Goal: Task Accomplishment & Management: Use online tool/utility

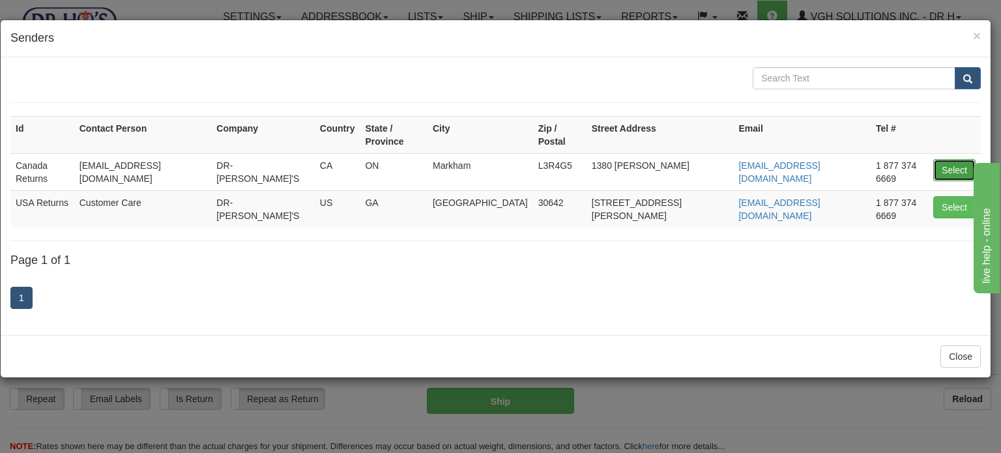
click at [948, 159] on button "Select" at bounding box center [954, 170] width 42 height 22
type input "Canada Returns"
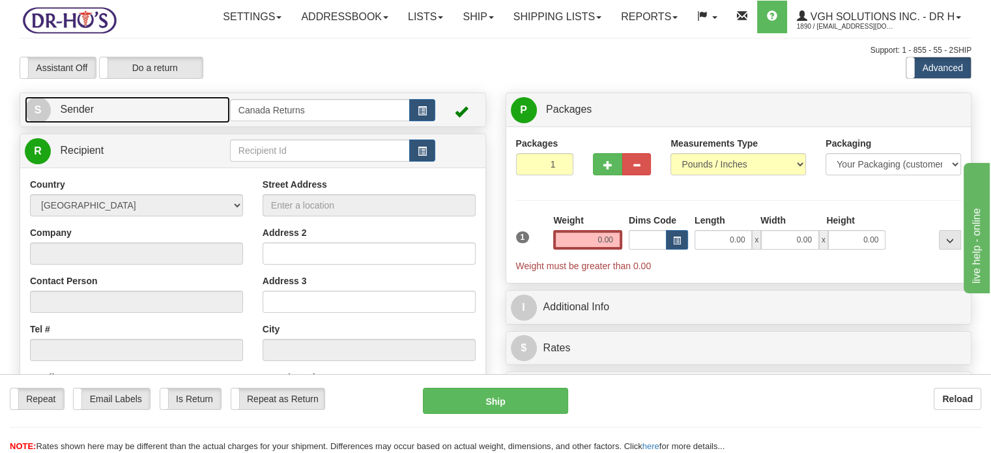
click at [191, 123] on link "S Sender" at bounding box center [127, 109] width 205 height 27
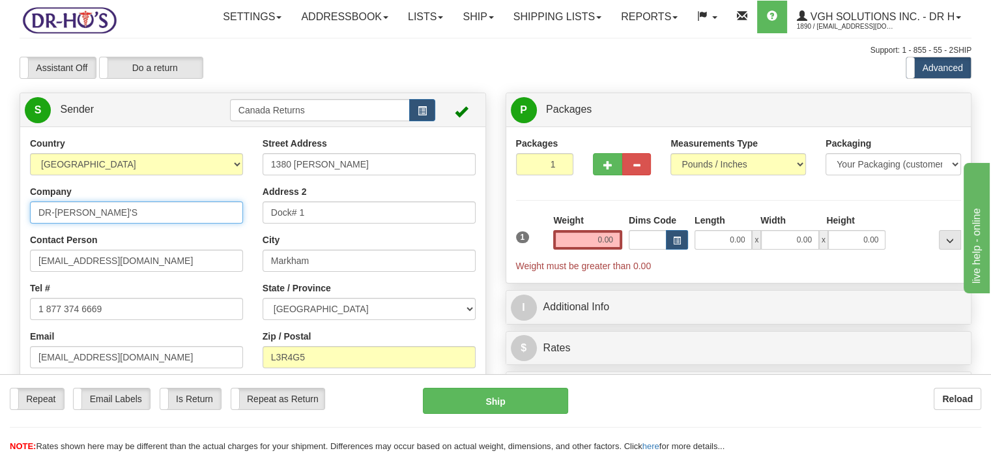
click at [130, 224] on input "DR-[PERSON_NAME]'S" at bounding box center [136, 212] width 213 height 22
type input "[PERSON_NAME]"
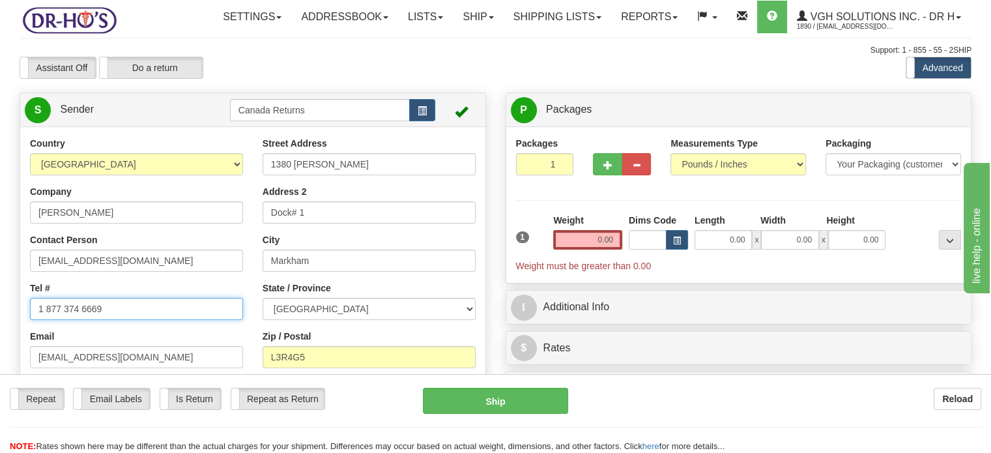
drag, startPoint x: 125, startPoint y: 341, endPoint x: 11, endPoint y: 333, distance: 114.3
click at [20, 333] on div "Country [GEOGRAPHIC_DATA] [GEOGRAPHIC_DATA] [GEOGRAPHIC_DATA] [GEOGRAPHIC_DATA]…" at bounding box center [252, 317] width 465 height 361
paste input "5197587643"
type input "5197587643"
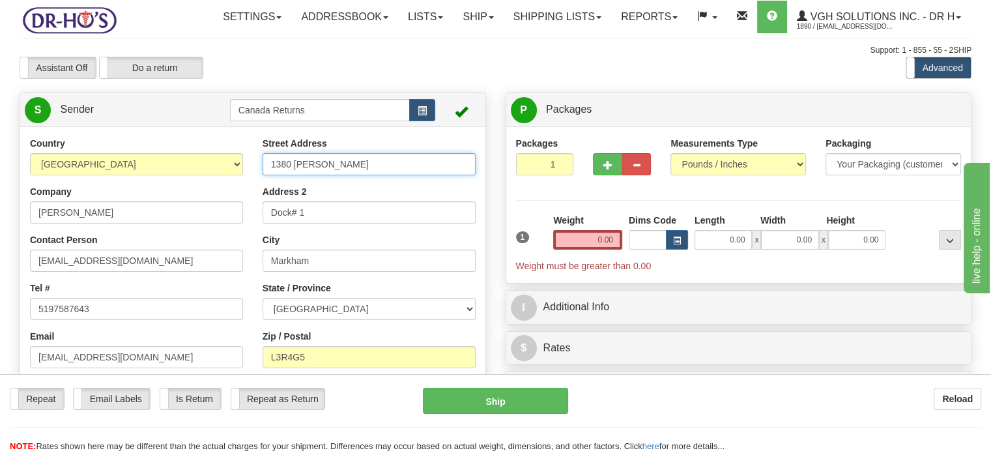
drag, startPoint x: 363, startPoint y: 195, endPoint x: 198, endPoint y: 183, distance: 165.3
click at [203, 184] on div "Country [GEOGRAPHIC_DATA] [GEOGRAPHIC_DATA] [GEOGRAPHIC_DATA] [GEOGRAPHIC_DATA]…" at bounding box center [252, 317] width 465 height 361
paste input "[STREET_ADDRESS][PERSON_NAME]"
click at [326, 175] on input "[STREET_ADDRESS][PERSON_NAME]" at bounding box center [369, 164] width 213 height 22
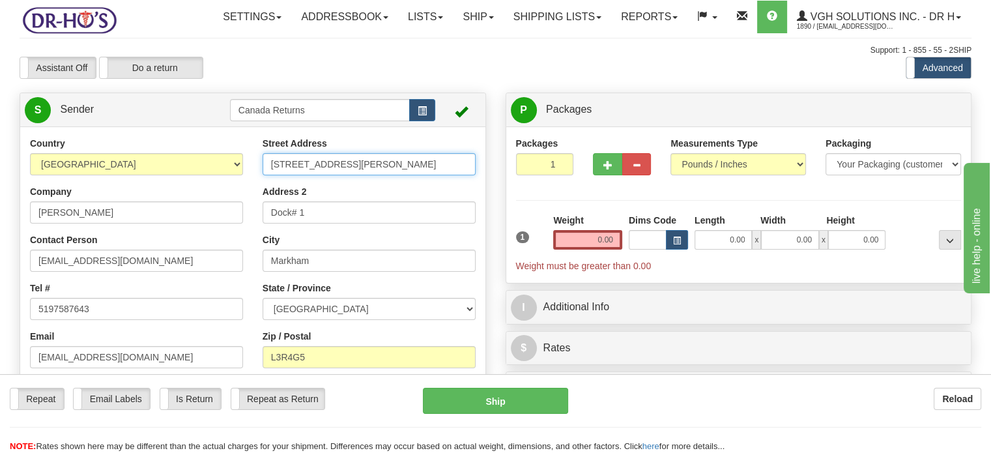
drag, startPoint x: 323, startPoint y: 192, endPoint x: 477, endPoint y: 198, distance: 154.6
click at [477, 198] on div "Street Address [STREET_ADDRESS][PERSON_NAME] Address 2 Dock# 1 City [GEOGRAPHIC…" at bounding box center [369, 288] width 233 height 302
type input "[STREET_ADDRESS][PERSON_NAME]"
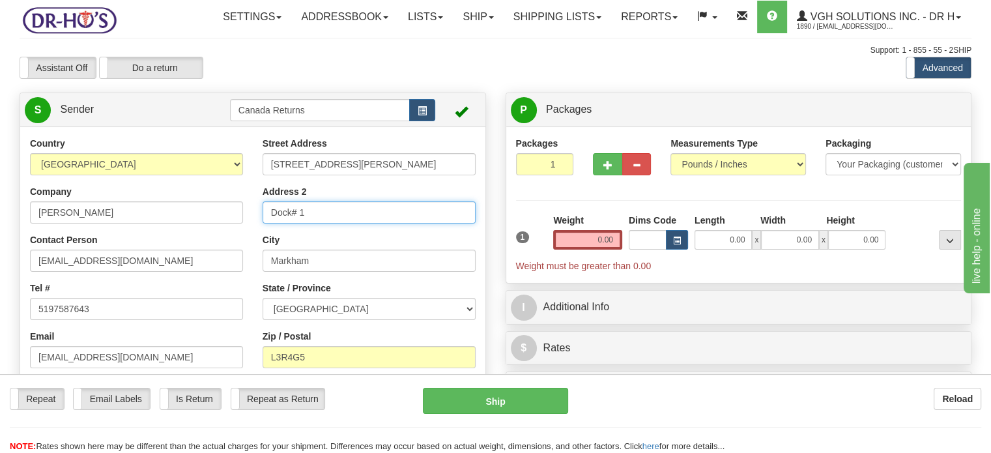
drag, startPoint x: 361, startPoint y: 241, endPoint x: 193, endPoint y: 235, distance: 168.3
click at [194, 235] on div "Country [GEOGRAPHIC_DATA] [GEOGRAPHIC_DATA] [GEOGRAPHIC_DATA] [GEOGRAPHIC_DATA]…" at bounding box center [252, 317] width 465 height 361
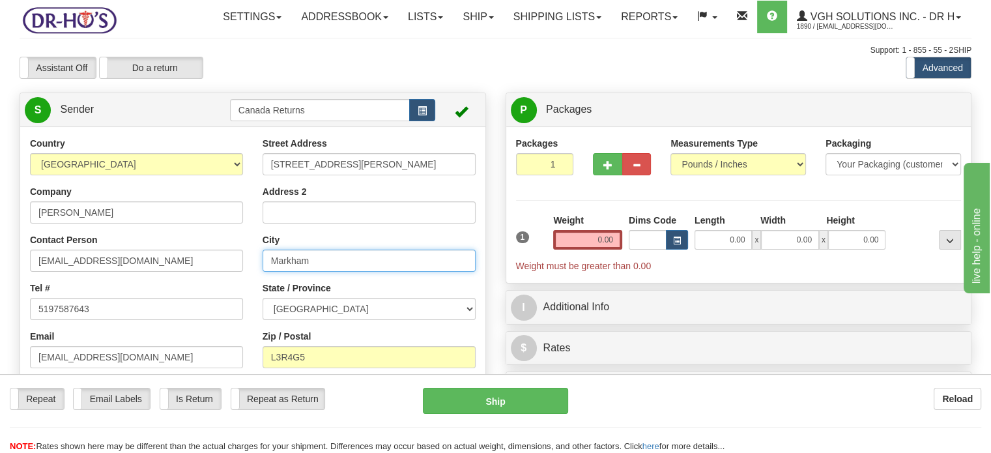
drag, startPoint x: 334, startPoint y: 291, endPoint x: 175, endPoint y: 284, distance: 159.9
click at [175, 284] on div "Country [GEOGRAPHIC_DATA] [GEOGRAPHIC_DATA] [GEOGRAPHIC_DATA] [GEOGRAPHIC_DATA]…" at bounding box center [252, 317] width 465 height 361
paste input "[GEOGRAPHIC_DATA]"
drag, startPoint x: 312, startPoint y: 289, endPoint x: 462, endPoint y: 295, distance: 150.1
click at [462, 272] on input "[GEOGRAPHIC_DATA]" at bounding box center [369, 261] width 213 height 22
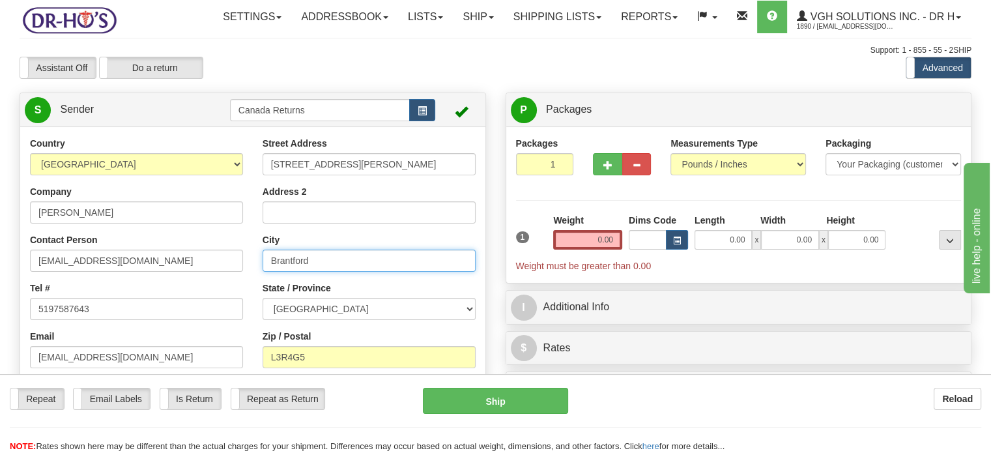
scroll to position [65, 0]
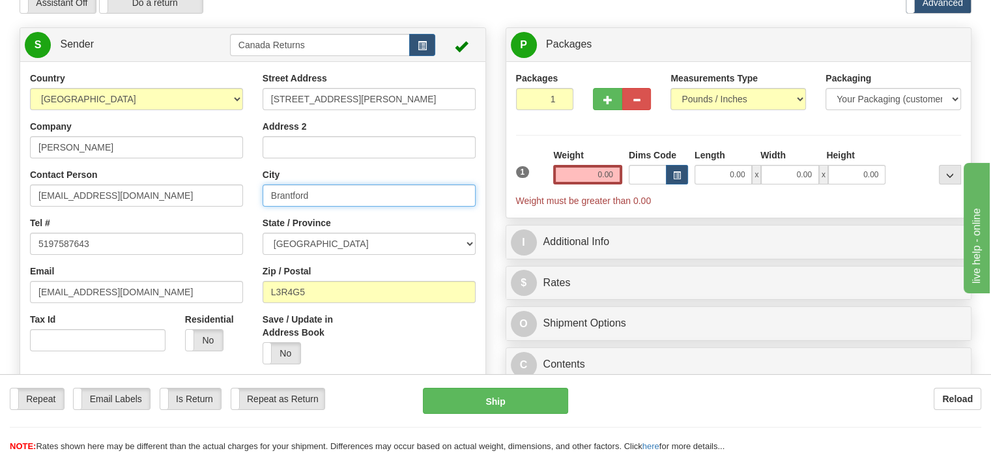
type input "Brantford"
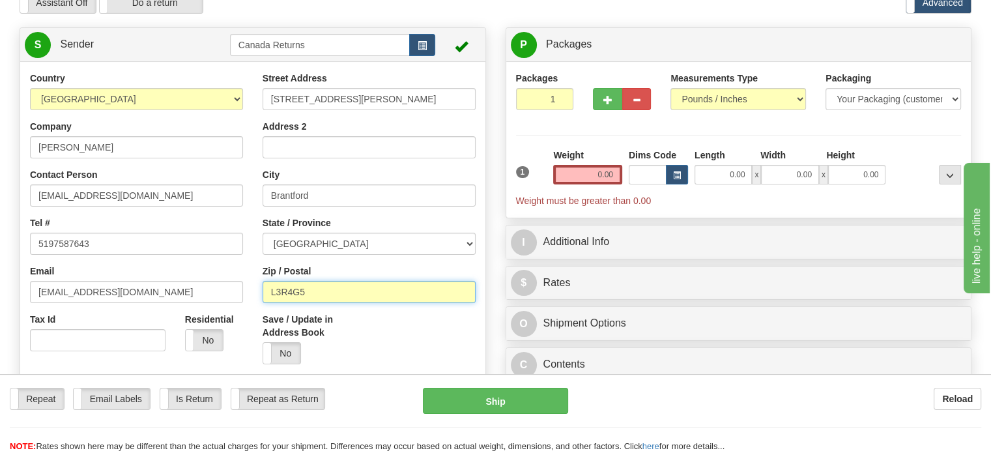
drag, startPoint x: 319, startPoint y: 328, endPoint x: 213, endPoint y: 310, distance: 107.2
click at [209, 310] on div "Country [GEOGRAPHIC_DATA] [GEOGRAPHIC_DATA] [GEOGRAPHIC_DATA] [GEOGRAPHIC_DATA]…" at bounding box center [252, 252] width 465 height 361
paste input "[GEOGRAPHIC_DATA], N3R4N8 [GEOGRAPHIC_DATA]"
drag, startPoint x: 308, startPoint y: 320, endPoint x: 248, endPoint y: 315, distance: 59.5
click at [248, 315] on div "Country [GEOGRAPHIC_DATA] [GEOGRAPHIC_DATA] [GEOGRAPHIC_DATA] [GEOGRAPHIC_DATA]…" at bounding box center [252, 252] width 465 height 361
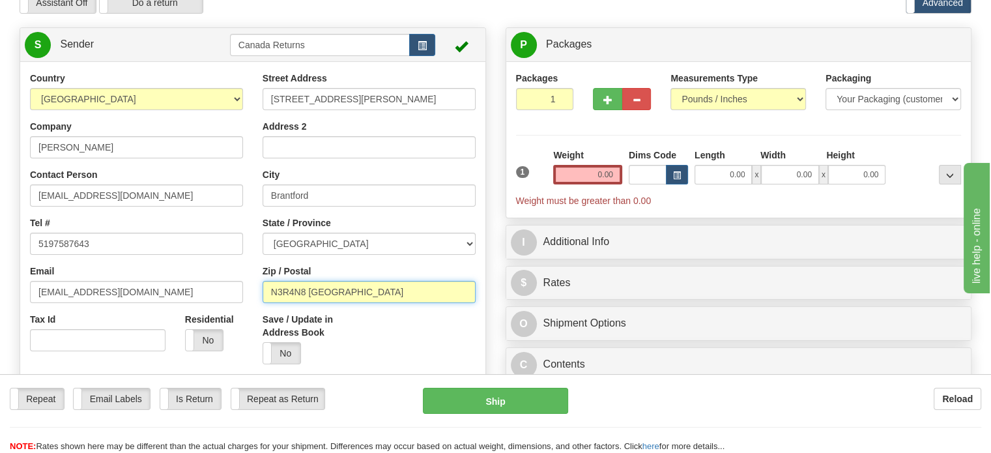
click at [373, 303] on input "N3R4N8 [GEOGRAPHIC_DATA]" at bounding box center [369, 292] width 213 height 22
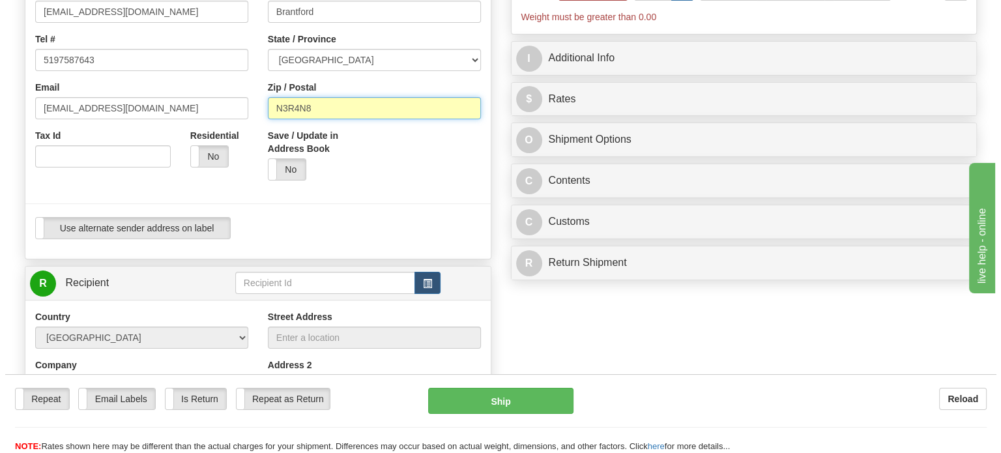
scroll to position [326, 0]
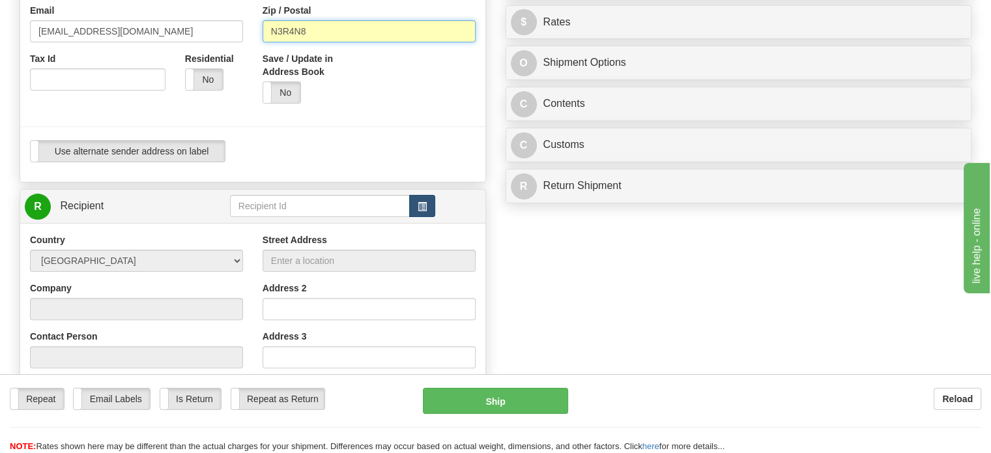
type input "N3R4N8"
click at [428, 217] on button "button" at bounding box center [422, 206] width 26 height 22
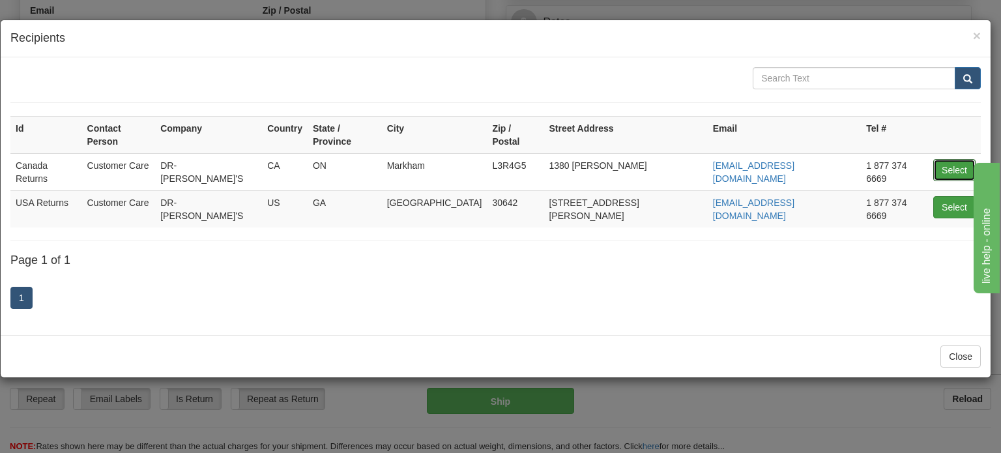
click at [954, 162] on button "Select" at bounding box center [954, 170] width 42 height 22
type input "Canada Returns"
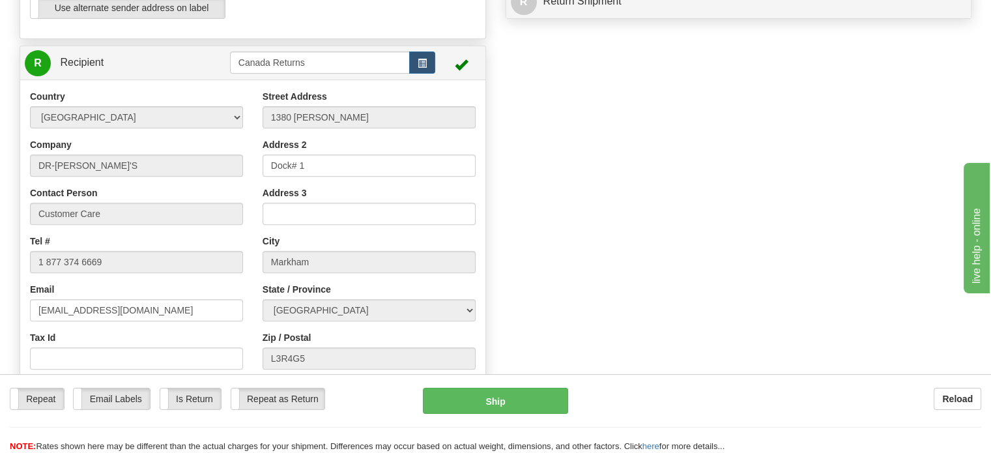
scroll to position [565, 0]
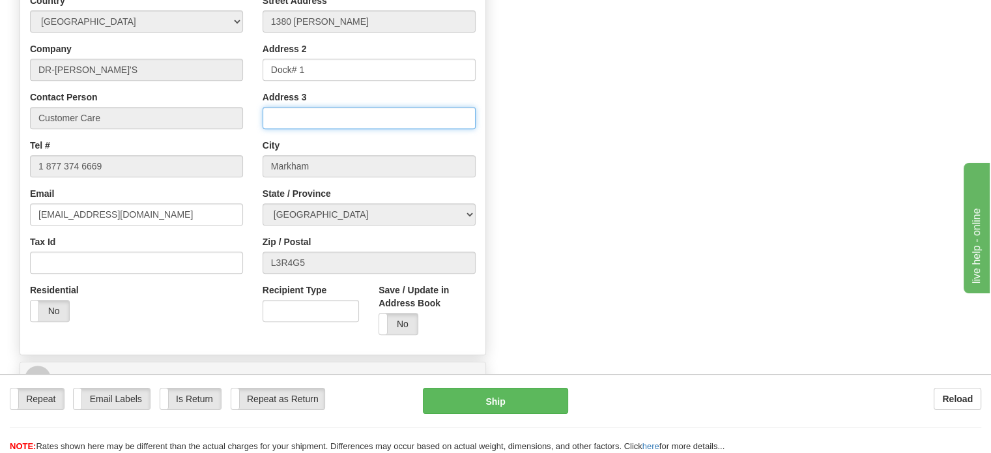
type input "0.00"
click at [312, 129] on input "Address 3" at bounding box center [369, 118] width 213 height 22
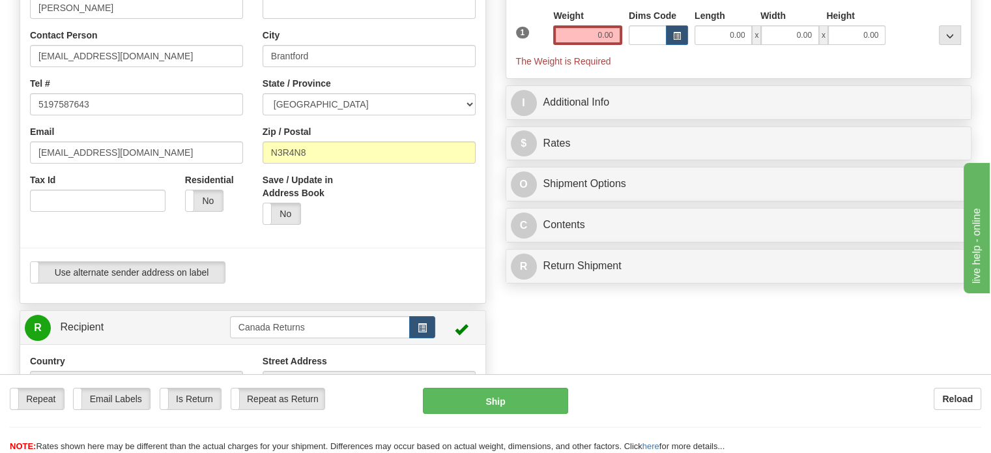
scroll to position [44, 0]
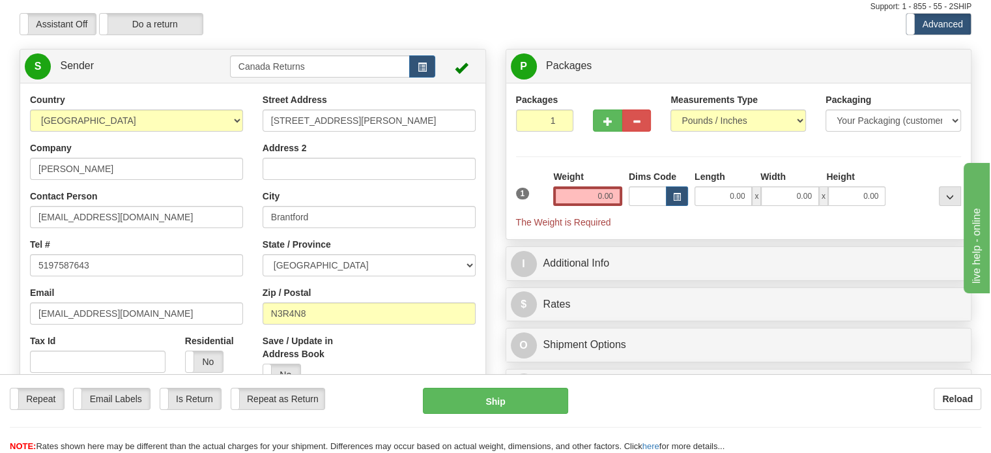
type input "Attn: PRAV"
click at [602, 206] on input "0.00" at bounding box center [587, 196] width 69 height 20
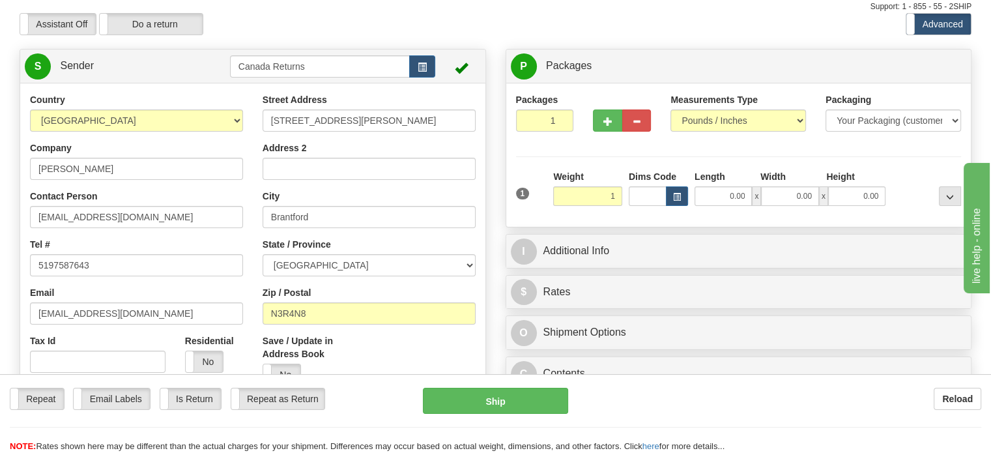
type input "1.00"
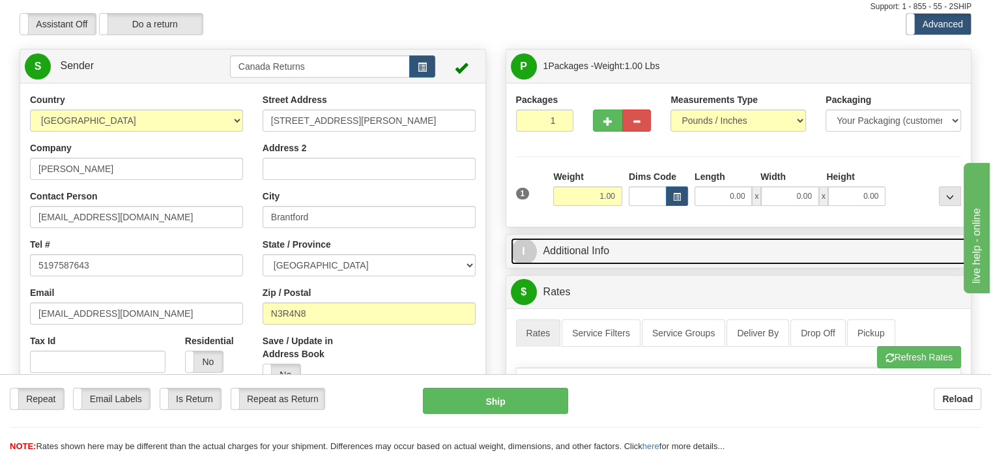
click at [601, 265] on link "I Additional Info" at bounding box center [739, 251] width 456 height 27
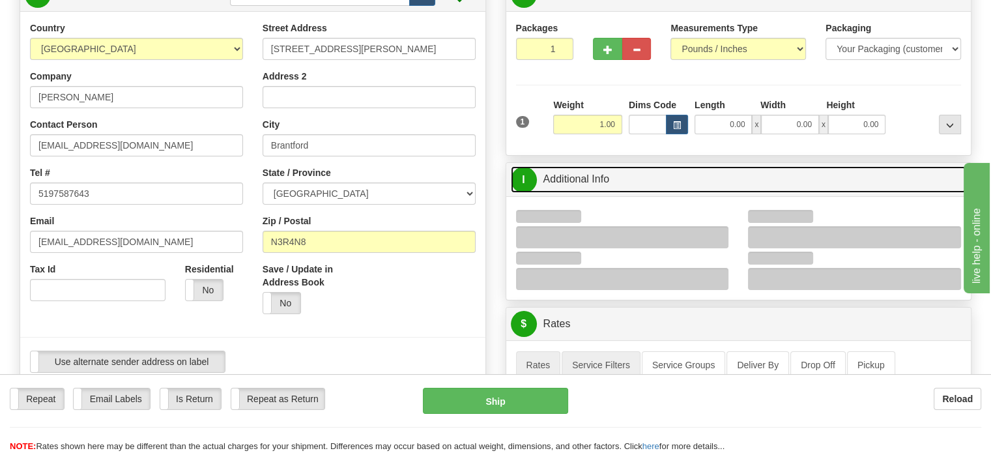
scroll to position [174, 0]
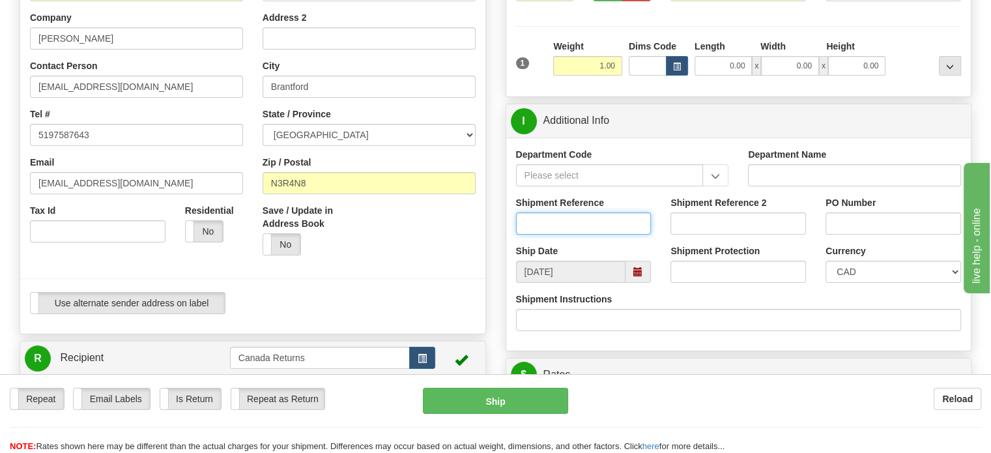
click at [553, 235] on input "Shipment Reference" at bounding box center [584, 224] width 136 height 22
paste input "CU25808380"
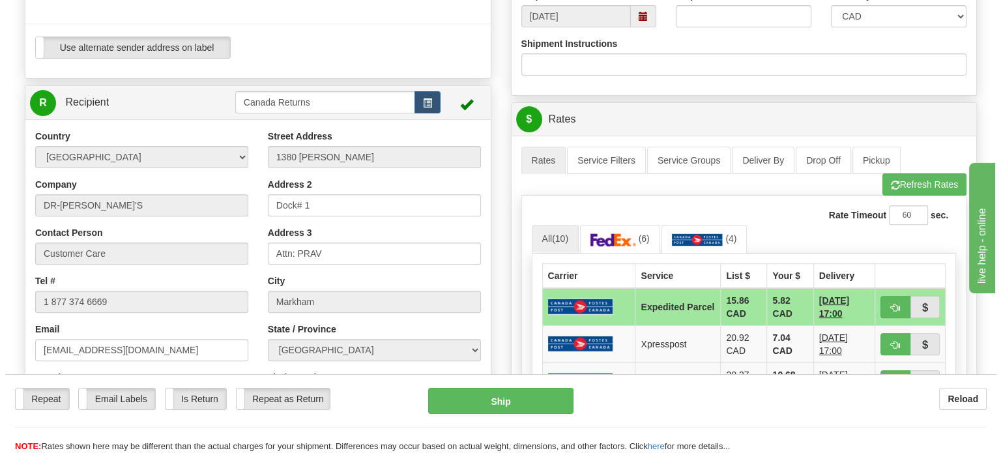
scroll to position [500, 0]
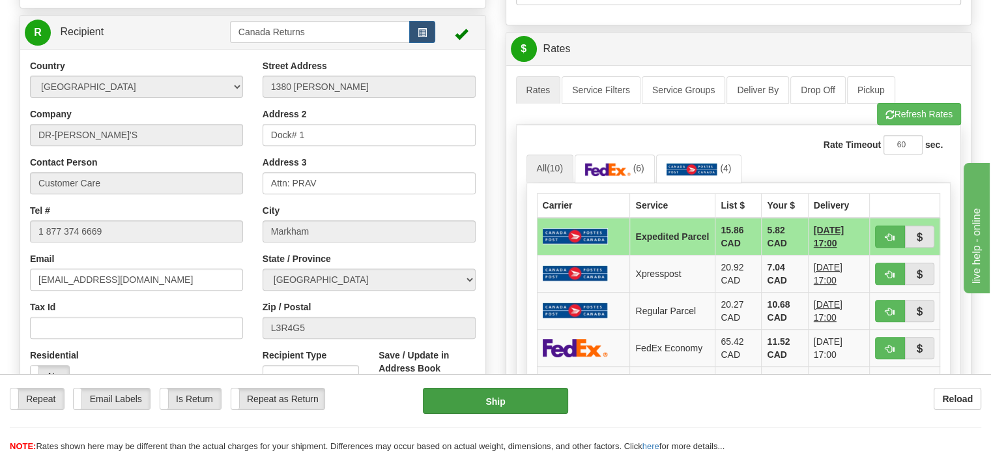
type input "CU25808380"
click at [507, 398] on button "Ship" at bounding box center [496, 401] width 146 height 26
type input "DOM.EP"
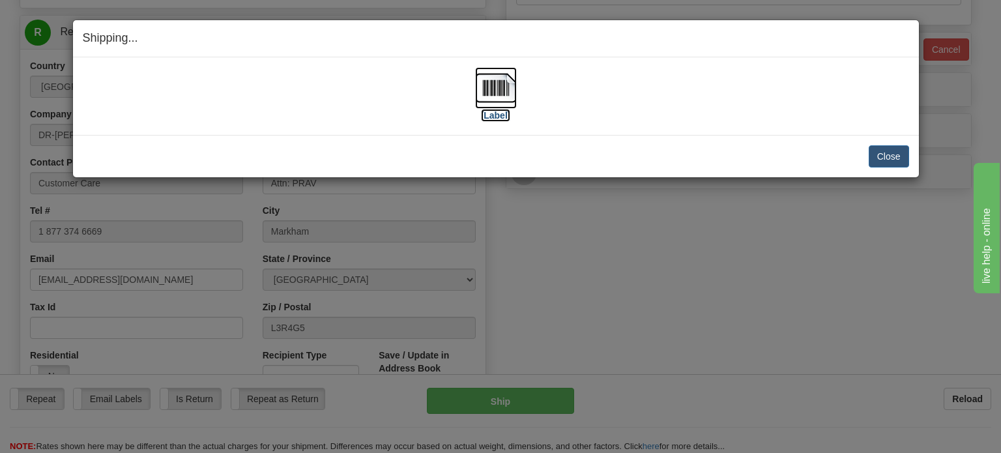
click at [499, 80] on img at bounding box center [496, 88] width 42 height 42
